Goal: Entertainment & Leisure: Consume media (video, audio)

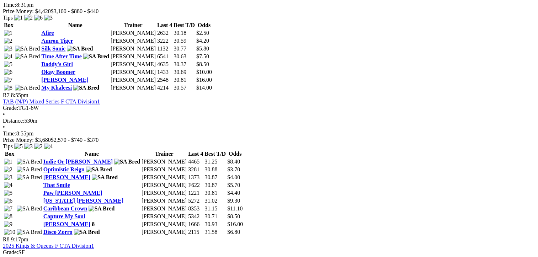
scroll to position [925, 0]
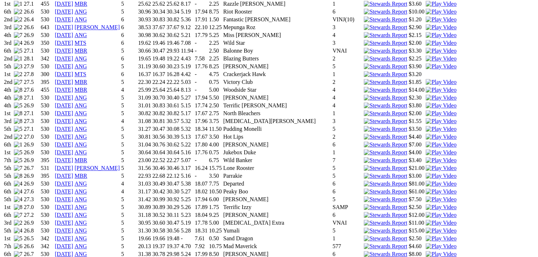
scroll to position [996, 0]
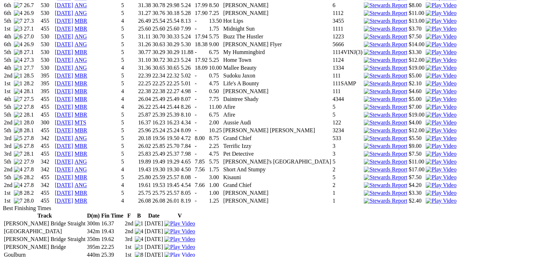
click at [426, 198] on img at bounding box center [441, 201] width 31 height 6
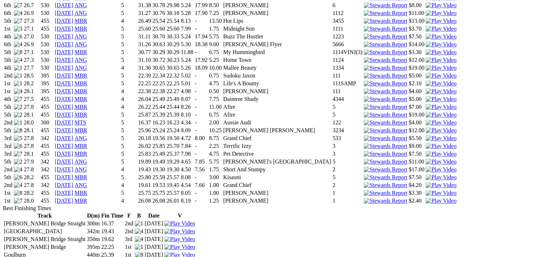
click at [426, 190] on img at bounding box center [441, 193] width 31 height 6
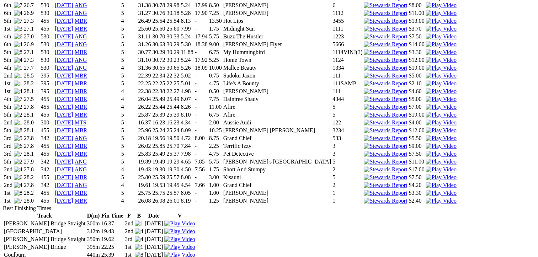
click at [426, 182] on img at bounding box center [441, 185] width 31 height 6
